Goal: Book appointment/travel/reservation

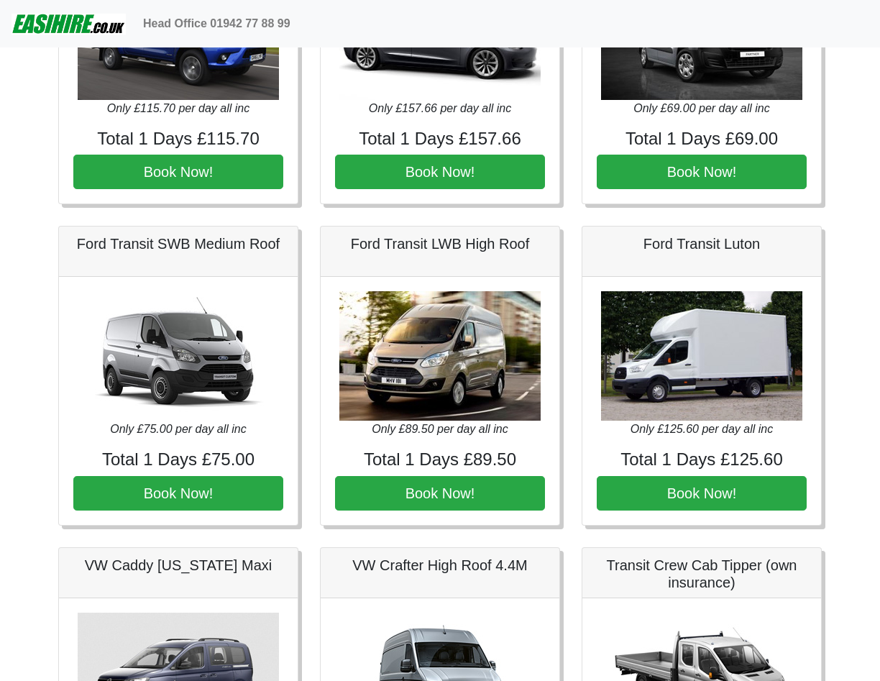
scroll to position [216, 0]
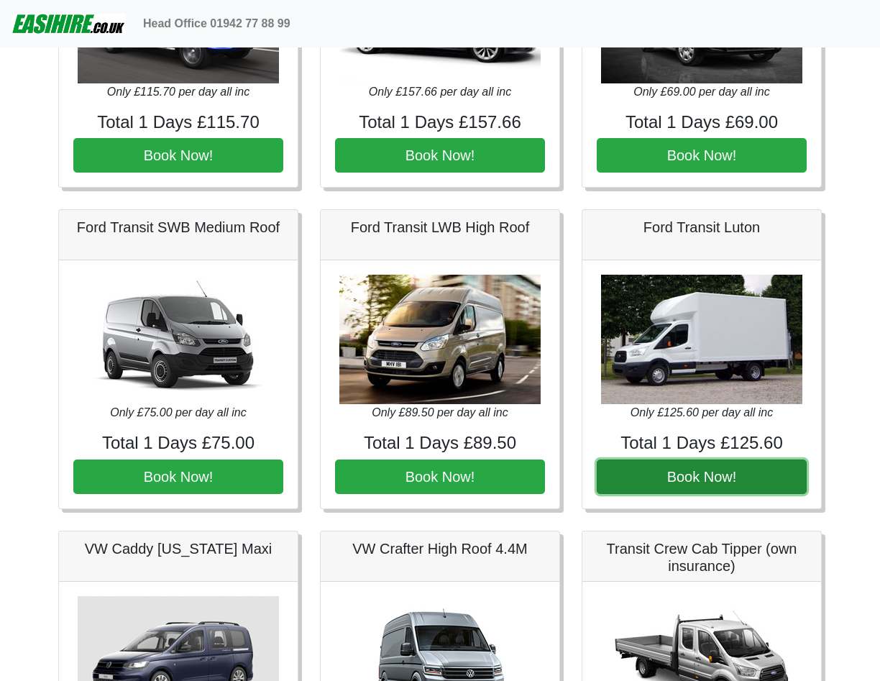
click at [724, 486] on button "Book Now!" at bounding box center [702, 477] width 210 height 35
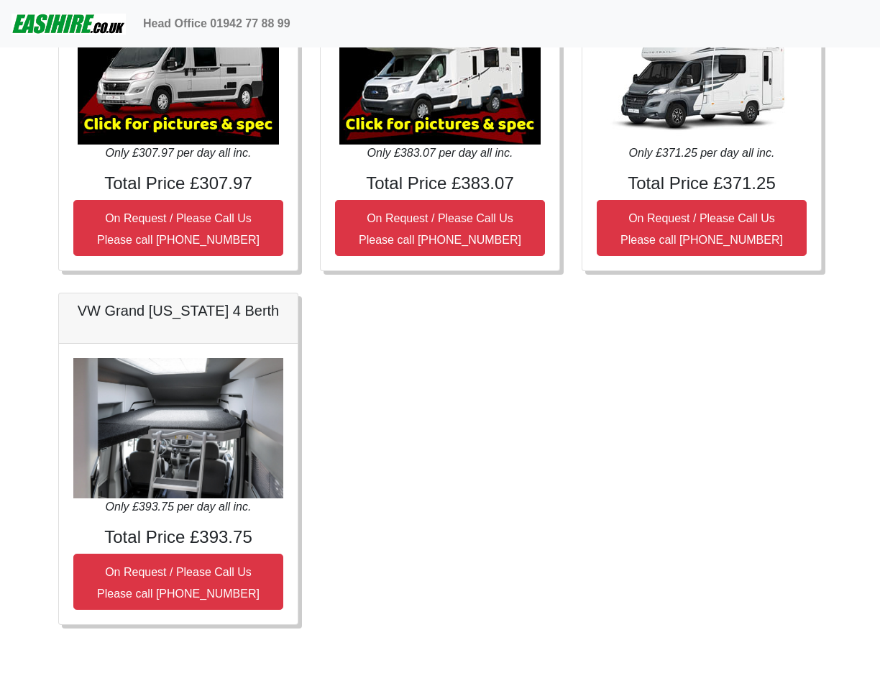
scroll to position [1909, 0]
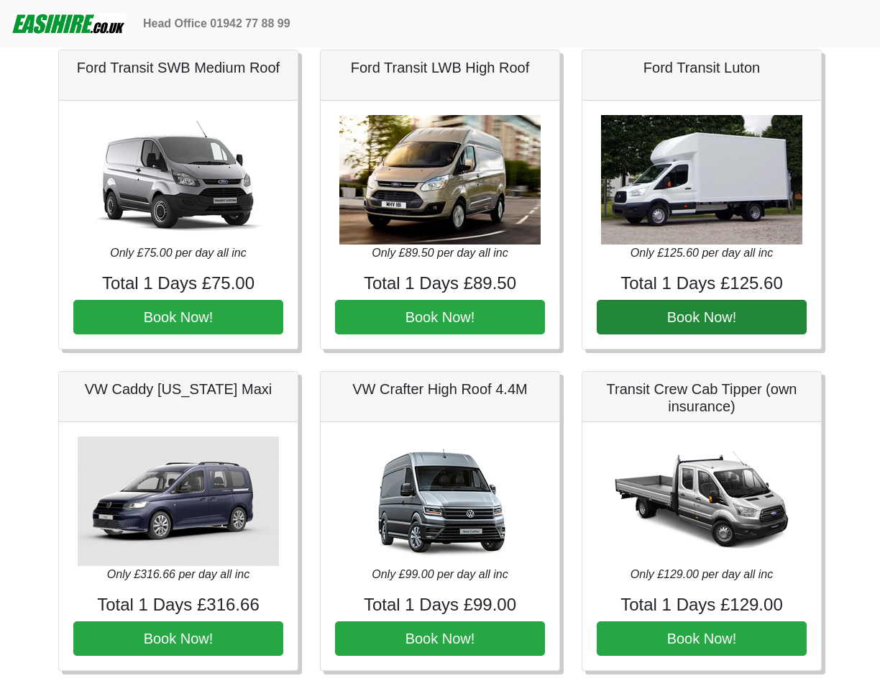
scroll to position [288, 0]
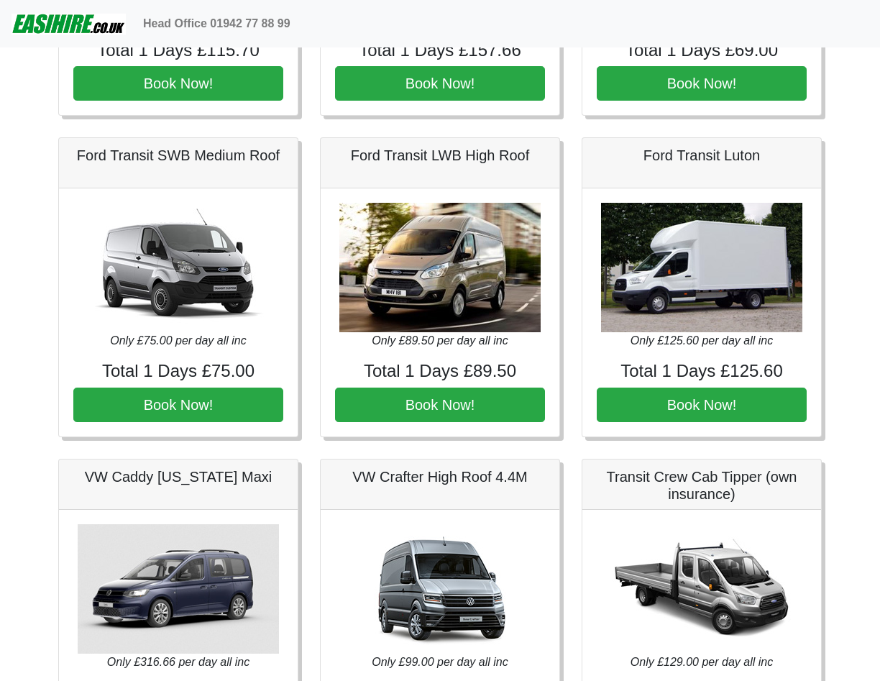
click at [626, 387] on div "Only £125.60 per day all inc Total 1 Days £125.60 Book Now!" at bounding box center [702, 312] width 239 height 248
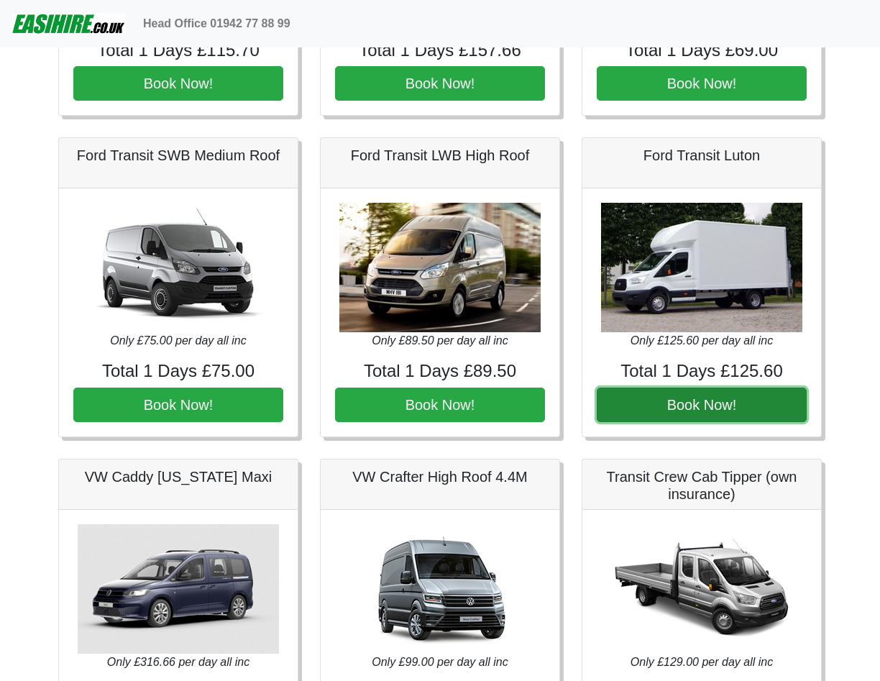
click at [632, 400] on button "Book Now!" at bounding box center [702, 405] width 210 height 35
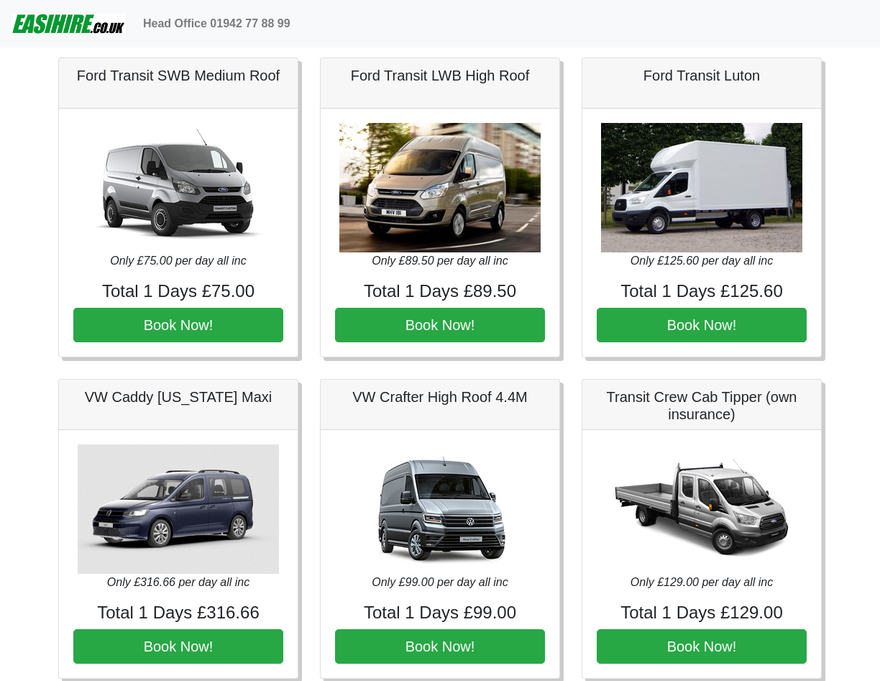
scroll to position [503, 0]
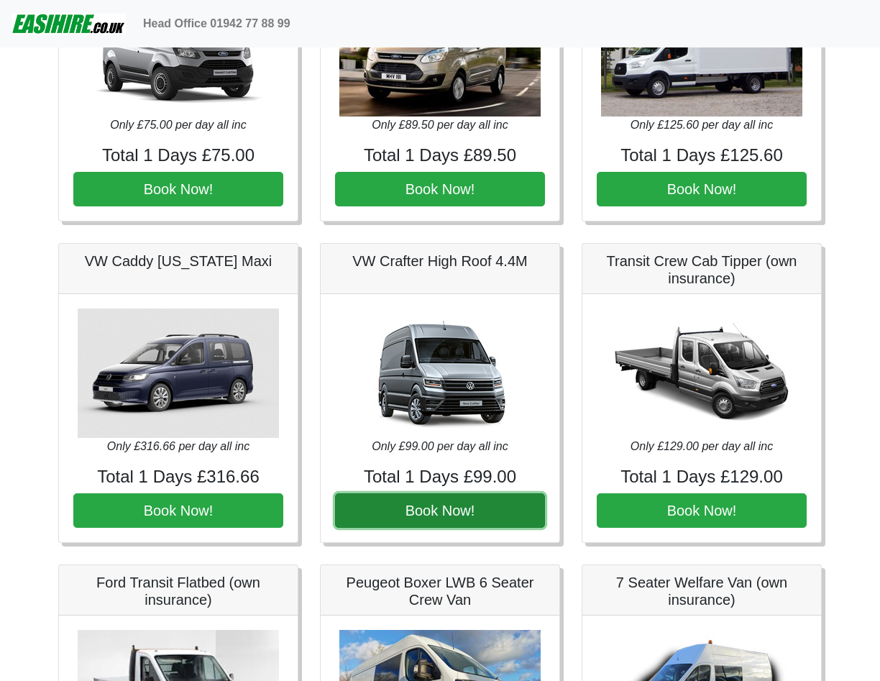
click at [456, 502] on button "Book Now!" at bounding box center [440, 510] width 210 height 35
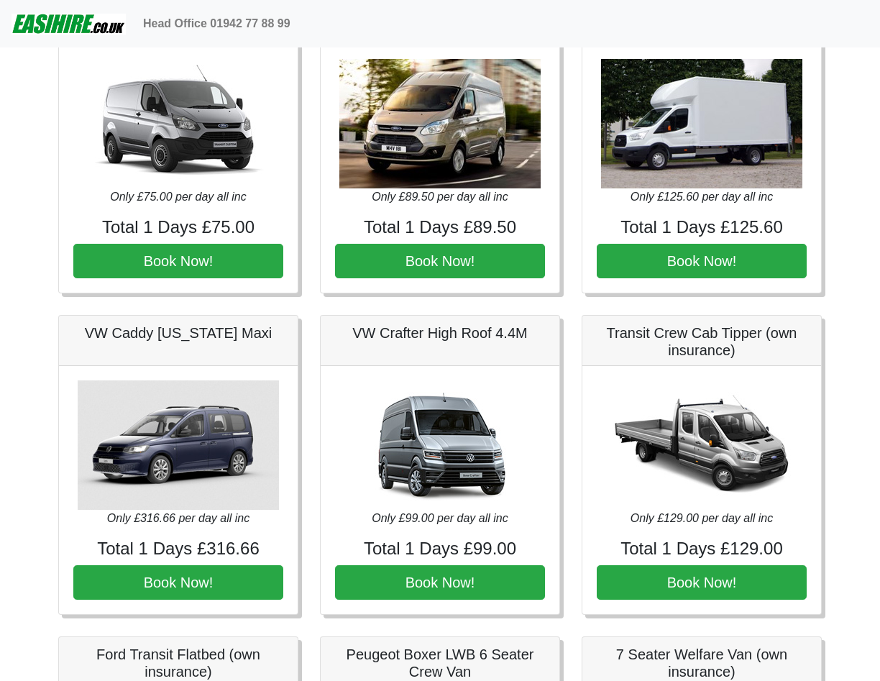
scroll to position [216, 0]
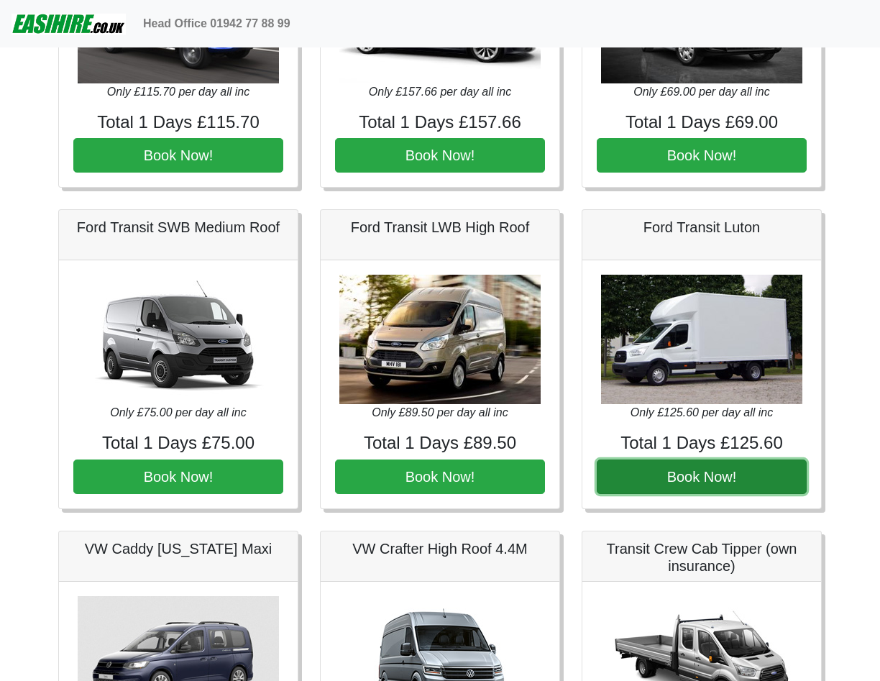
click at [683, 470] on button "Book Now!" at bounding box center [702, 477] width 210 height 35
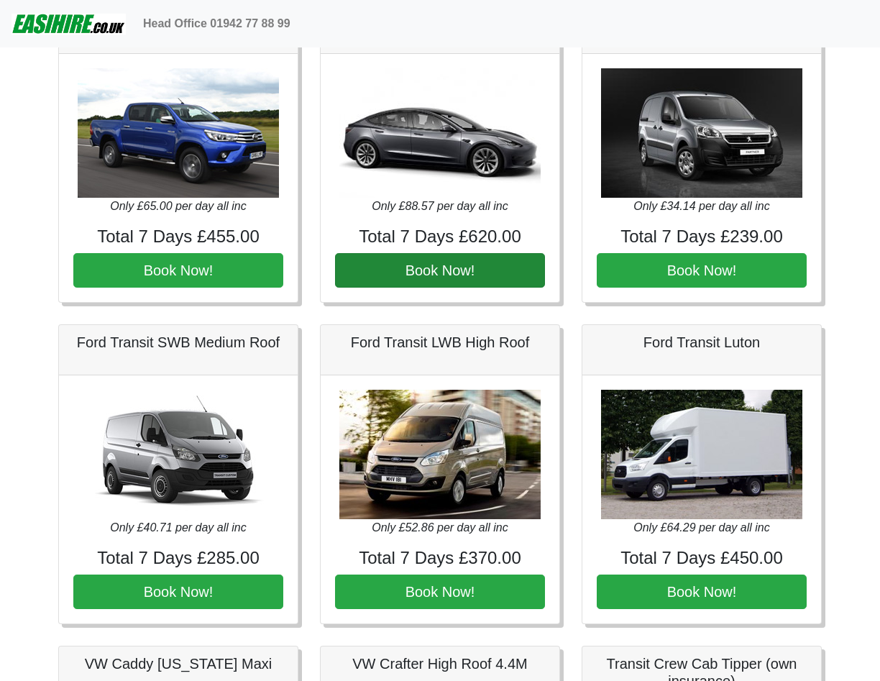
scroll to position [432, 0]
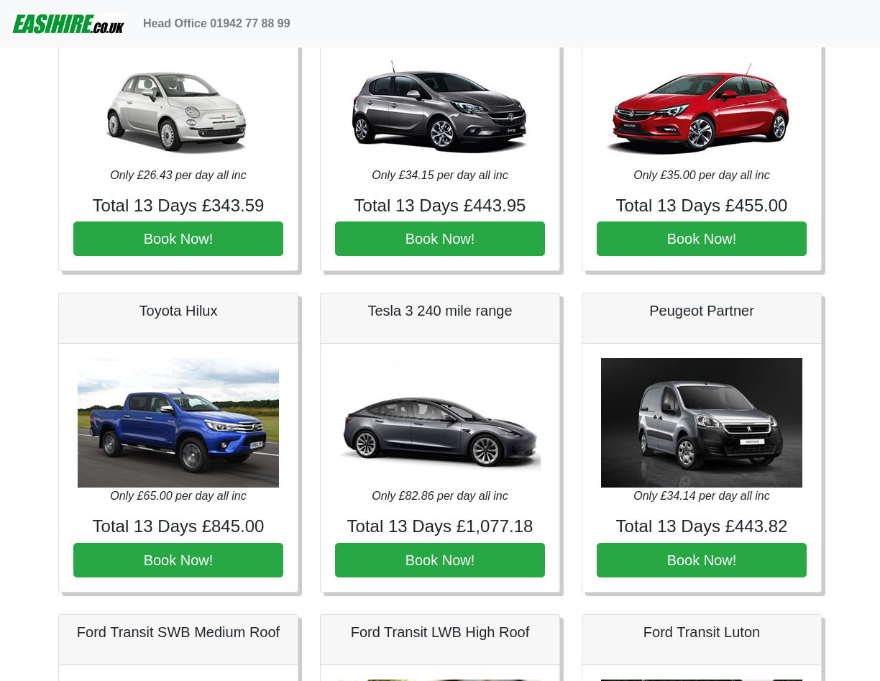
scroll to position [144, 0]
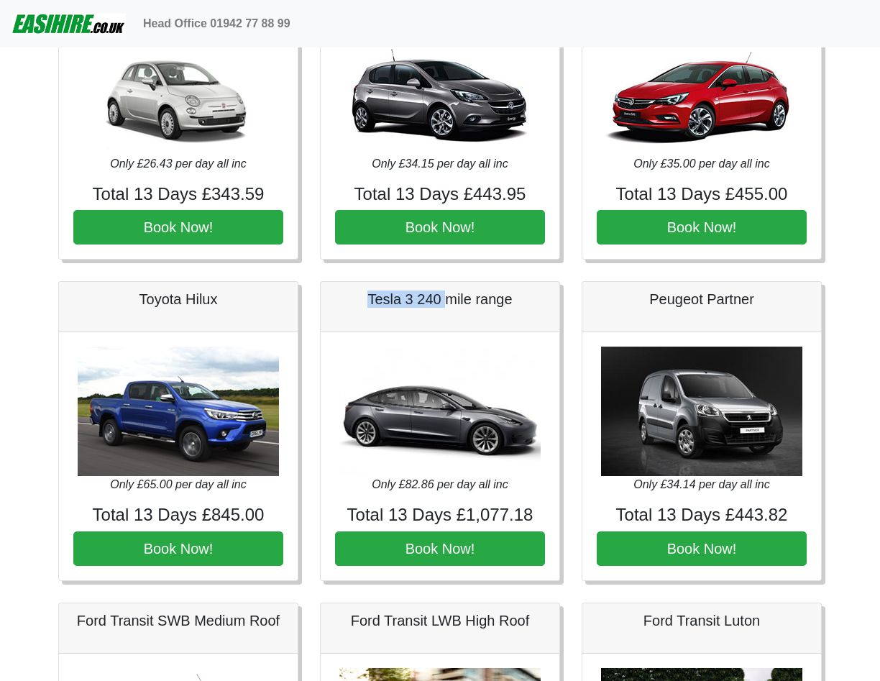
drag, startPoint x: 370, startPoint y: 301, endPoint x: 445, endPoint y: 304, distance: 74.9
click at [445, 304] on h5 "Tesla 3 240 mile range" at bounding box center [440, 299] width 210 height 17
click at [50, 334] on div "Toyota Hilux Only £65.00 per day all inc Total 13 Days £845.00 Book Now!" at bounding box center [178, 431] width 262 height 300
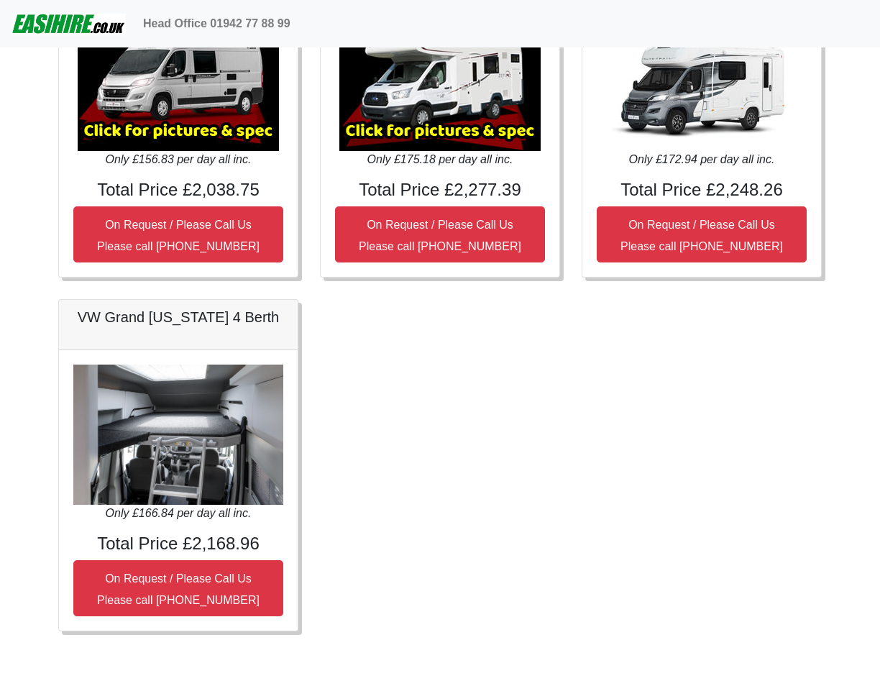
scroll to position [2104, 0]
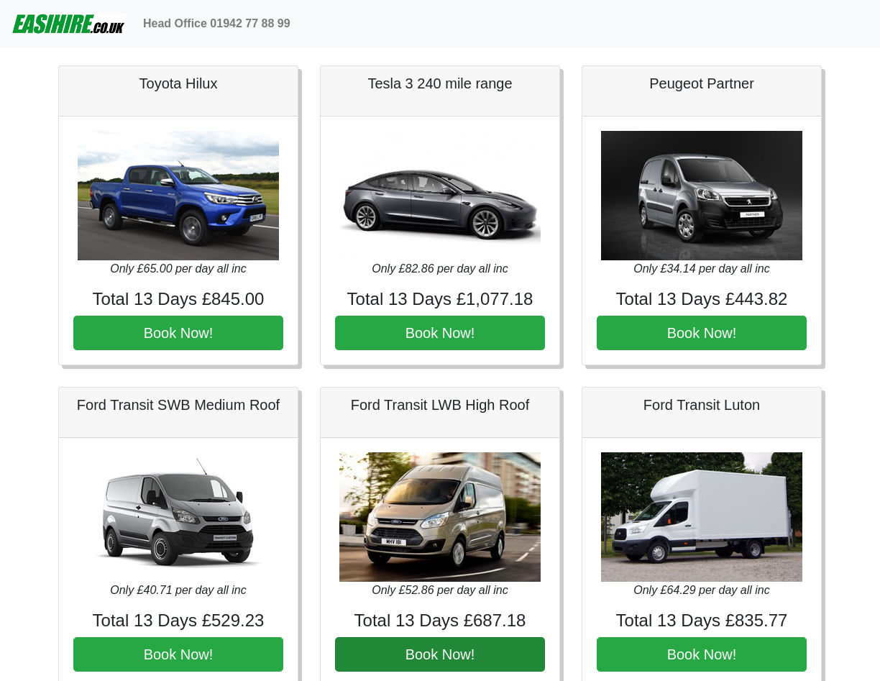
scroll to position [647, 0]
